Goal: Communication & Community: Participate in discussion

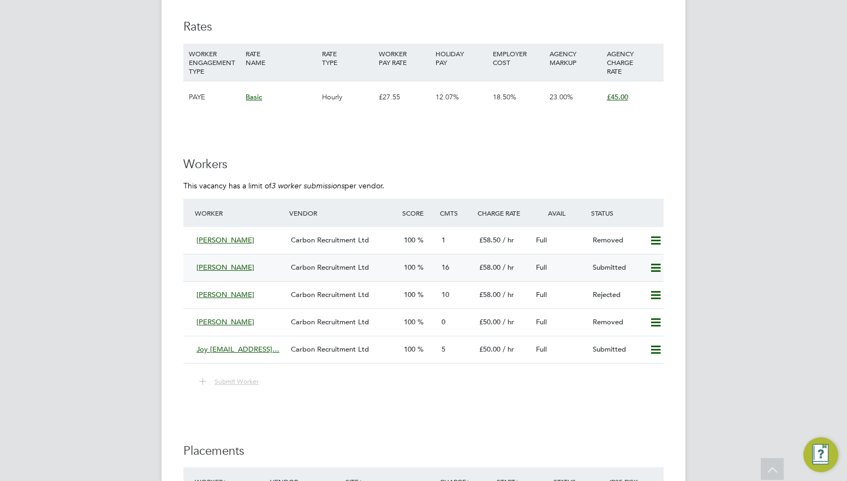
click at [453, 260] on div "16" at bounding box center [456, 268] width 38 height 18
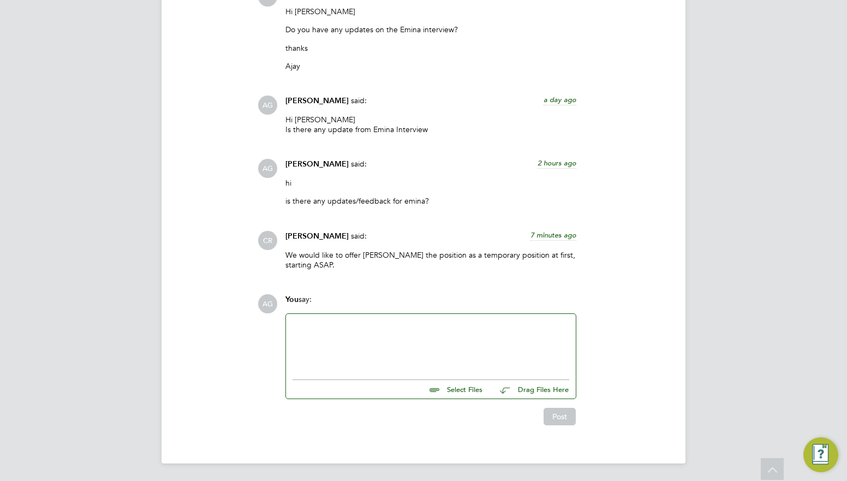
click at [408, 339] on div at bounding box center [430, 343] width 277 height 47
click at [569, 397] on div "she can start [DATE]? i am doing the vetting now Select Files Drag Files Here D…" at bounding box center [430, 356] width 291 height 86
click at [570, 419] on button "Post" at bounding box center [560, 416] width 32 height 17
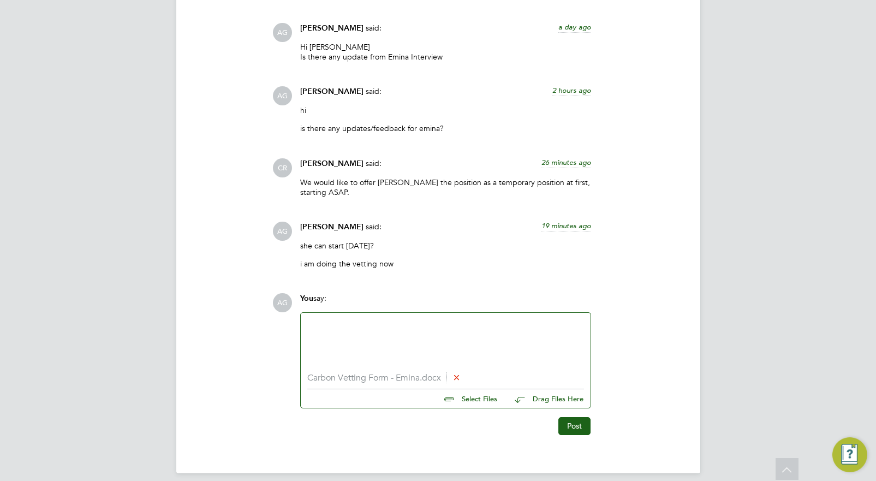
scroll to position [2057, 0]
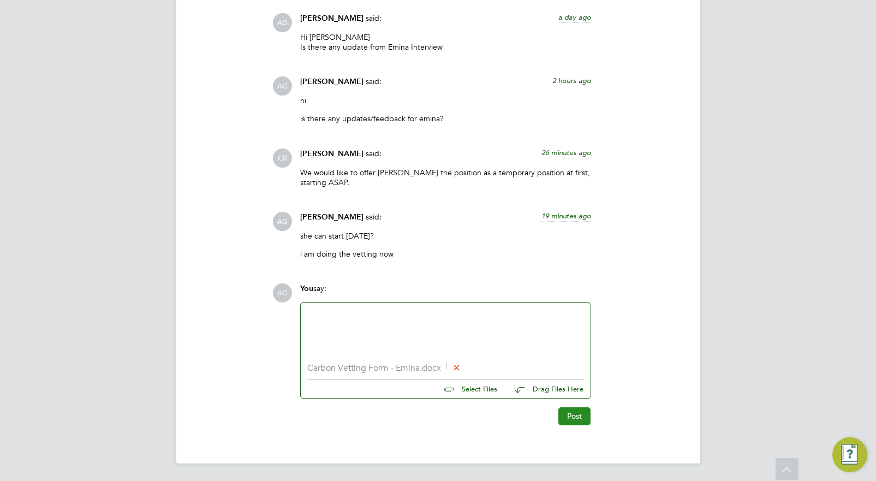
click at [573, 418] on button "Post" at bounding box center [574, 415] width 32 height 17
click at [461, 366] on icon at bounding box center [456, 367] width 8 height 8
click at [471, 369] on li "Carbon Vetting Form - Emina.docx" at bounding box center [445, 368] width 277 height 10
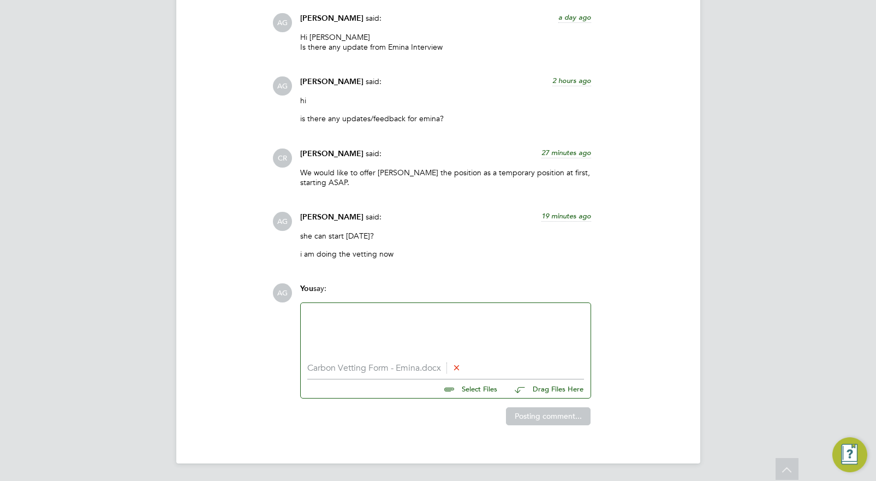
click at [518, 344] on div at bounding box center [445, 332] width 277 height 47
click at [458, 368] on icon at bounding box center [456, 367] width 8 height 8
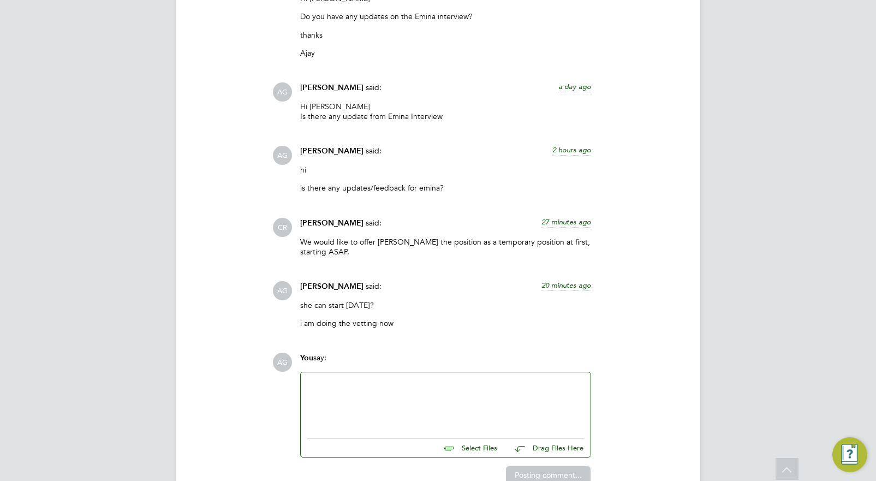
scroll to position [2046, 0]
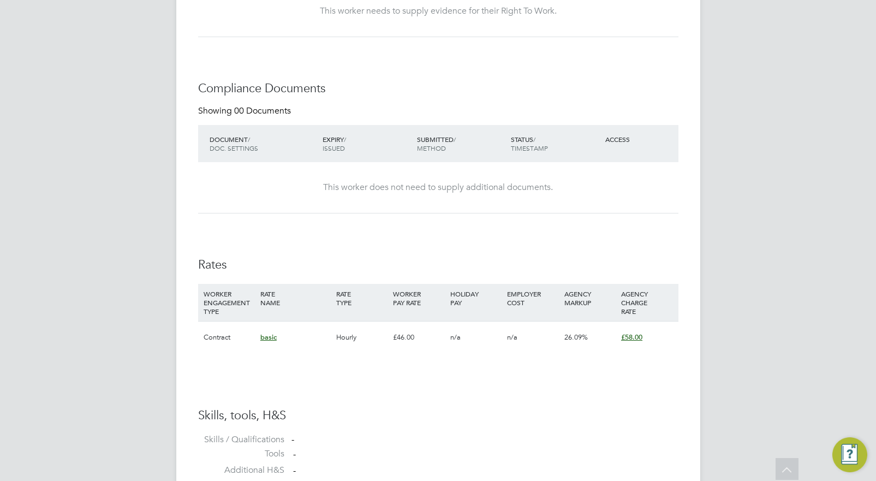
scroll to position [1, 0]
